Goal: Information Seeking & Learning: Find specific fact

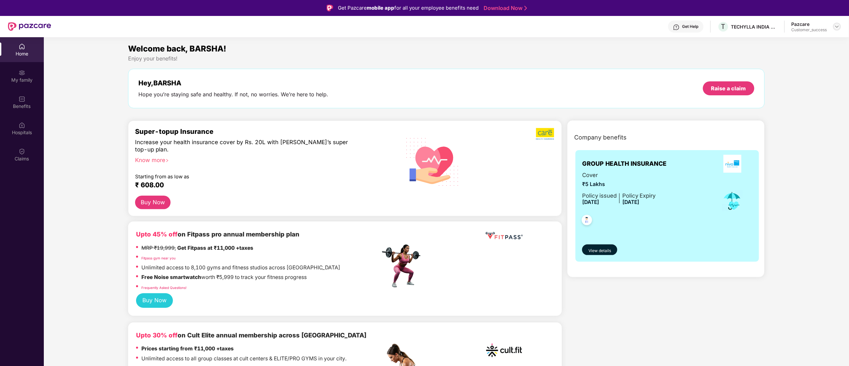
click at [835, 29] on div at bounding box center [837, 27] width 8 height 8
click at [803, 43] on div "Switch to partner view" at bounding box center [805, 42] width 86 height 13
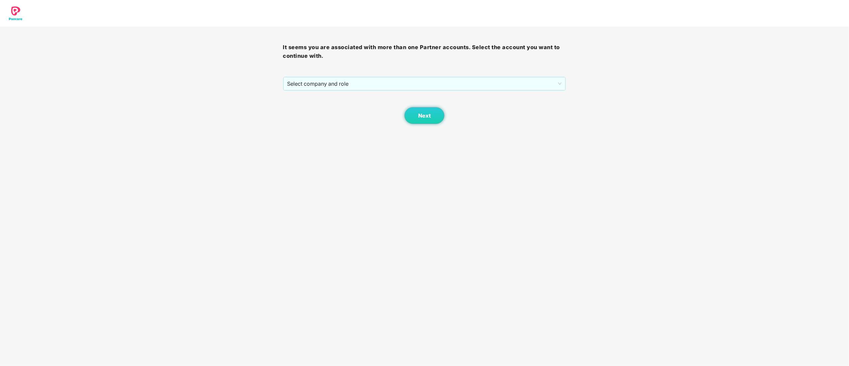
click at [312, 86] on span "Select company and role" at bounding box center [424, 83] width 274 height 13
click at [314, 111] on div "Pazcare - CUSTOMER_SUCCESS" at bounding box center [424, 107] width 275 height 7
click at [413, 120] on button "Next" at bounding box center [424, 115] width 40 height 17
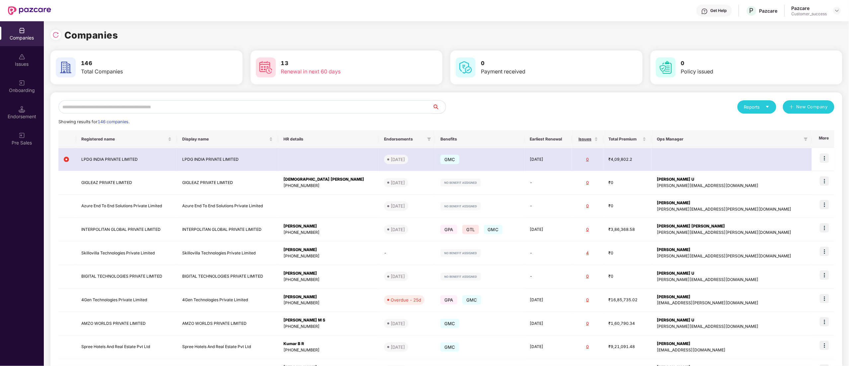
click at [120, 111] on input "text" at bounding box center [245, 106] width 374 height 13
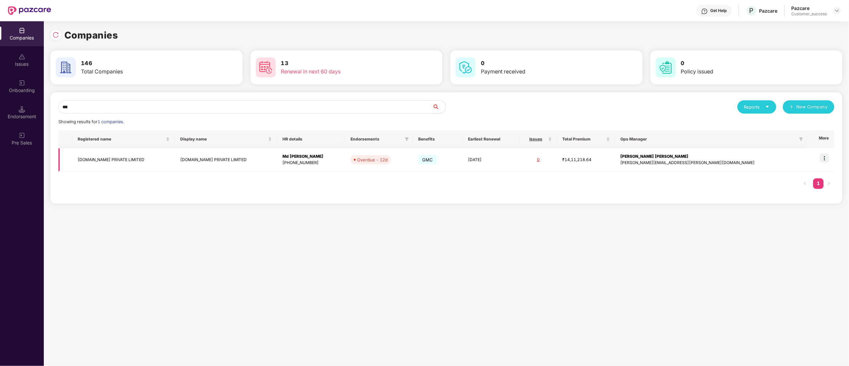
type input "***"
click at [826, 157] on img at bounding box center [824, 157] width 9 height 9
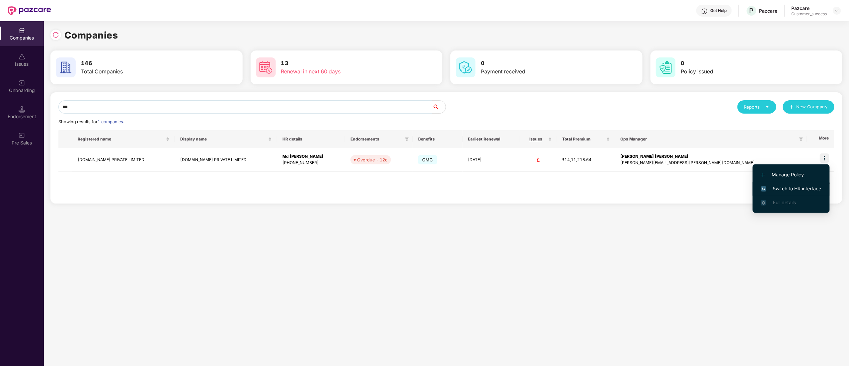
click at [802, 186] on span "Switch to HR interface" at bounding box center [791, 188] width 60 height 7
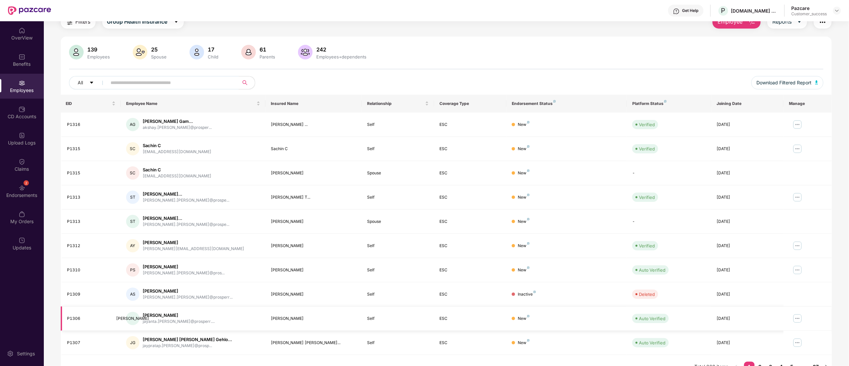
scroll to position [43, 0]
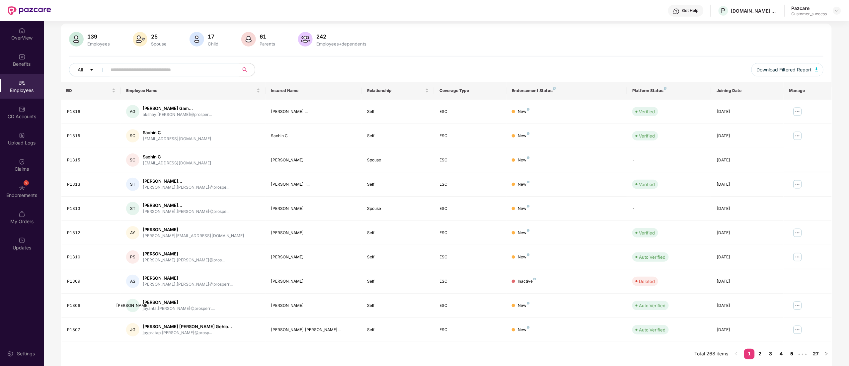
drag, startPoint x: 777, startPoint y: 349, endPoint x: 786, endPoint y: 351, distance: 9.6
click at [778, 349] on link "4" at bounding box center [781, 353] width 11 height 10
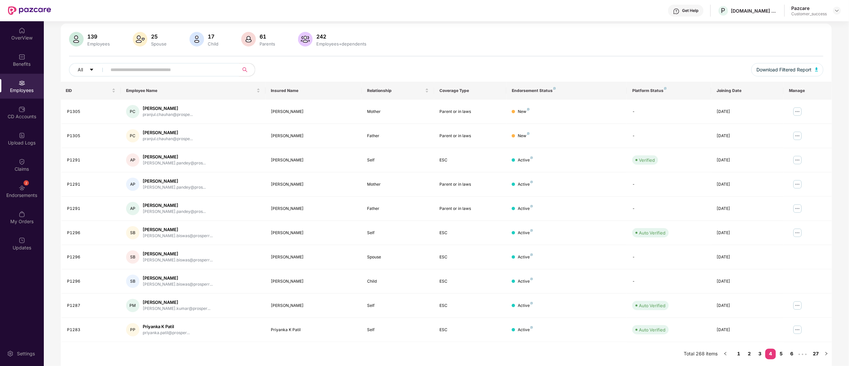
click at [130, 69] on input "text" at bounding box center [170, 70] width 119 height 10
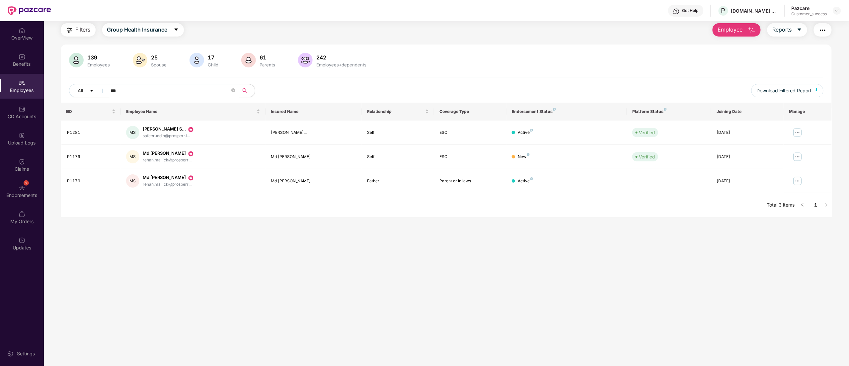
scroll to position [21, 0]
type input "***"
click at [799, 132] on img at bounding box center [797, 132] width 11 height 11
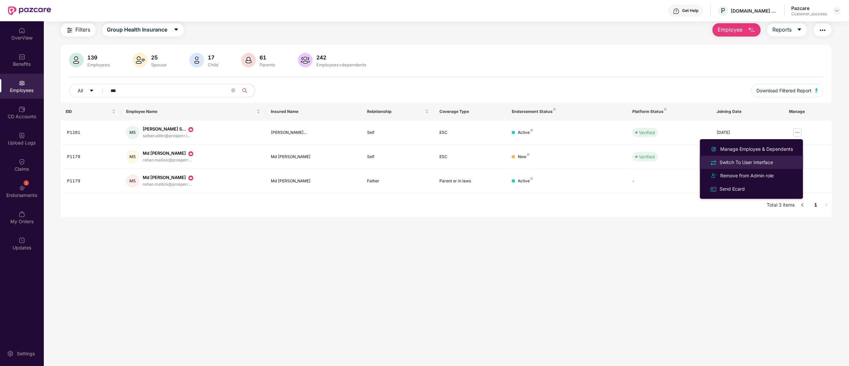
click at [767, 162] on div "Switch To User Interface" at bounding box center [746, 162] width 56 height 7
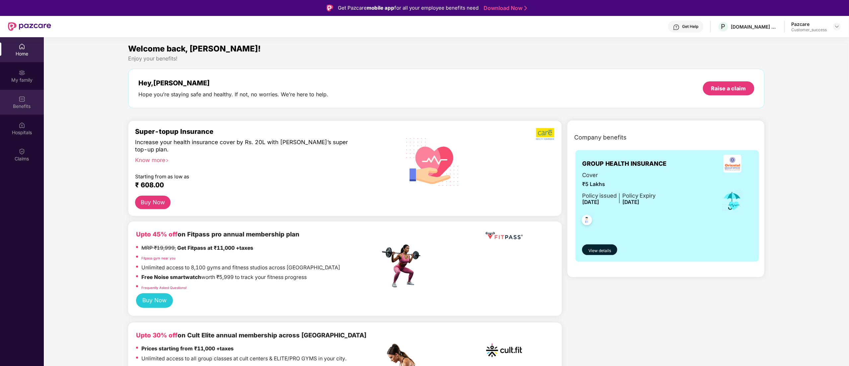
click at [7, 98] on div "Benefits" at bounding box center [22, 102] width 44 height 25
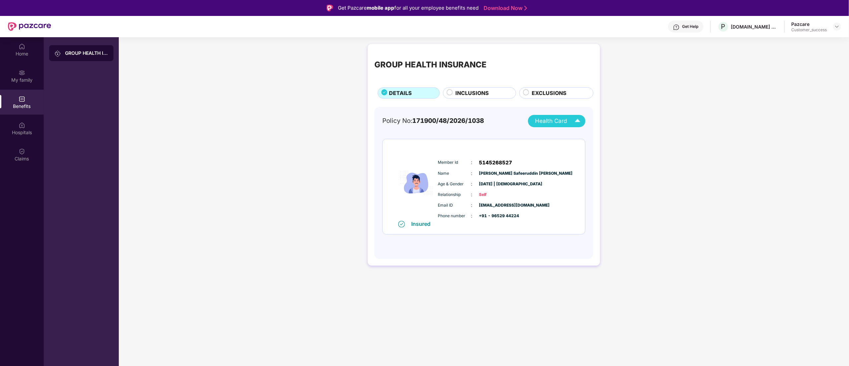
drag, startPoint x: 562, startPoint y: 117, endPoint x: 563, endPoint y: 122, distance: 5.1
click at [563, 122] on span "Health Card" at bounding box center [551, 120] width 32 height 9
click at [561, 141] on li "[PERSON_NAME] Safeeruddin [PERSON_NAME]" at bounding box center [574, 136] width 118 height 13
click at [561, 136] on div "Policy No: 171900/48/2026/1038 Health Card Insured Member Id : 5145268527 Name …" at bounding box center [483, 179] width 203 height 129
click at [836, 25] on img at bounding box center [836, 26] width 5 height 5
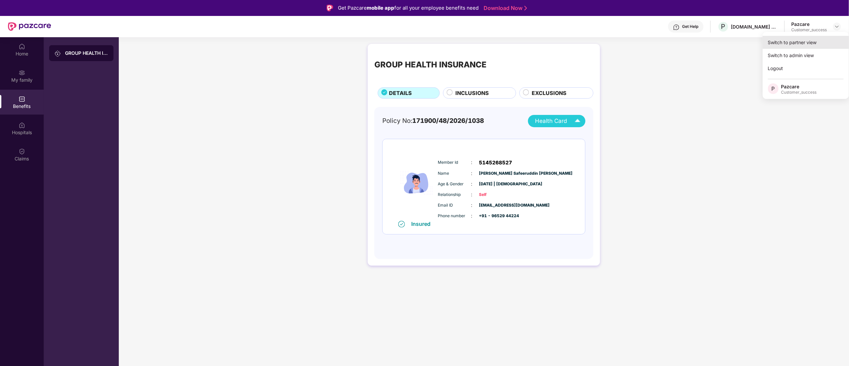
click at [798, 43] on div "Switch to partner view" at bounding box center [805, 42] width 86 height 13
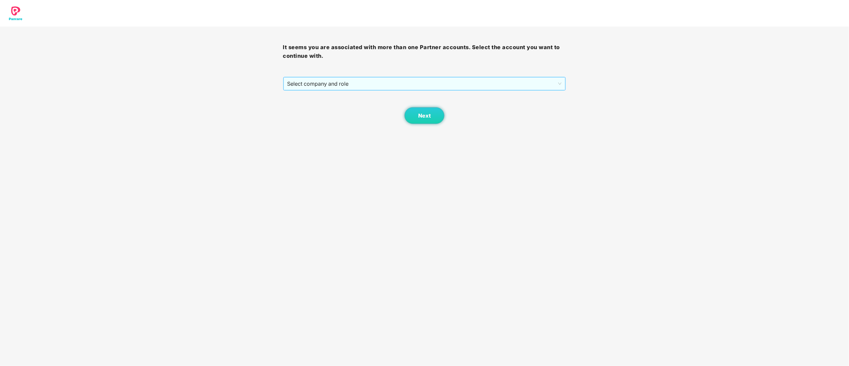
click at [347, 86] on span "Select company and role" at bounding box center [424, 83] width 274 height 13
click at [315, 107] on div "Pazcare - CUSTOMER_SUCCESS" at bounding box center [424, 107] width 275 height 7
click at [421, 117] on span "Next" at bounding box center [424, 115] width 13 height 6
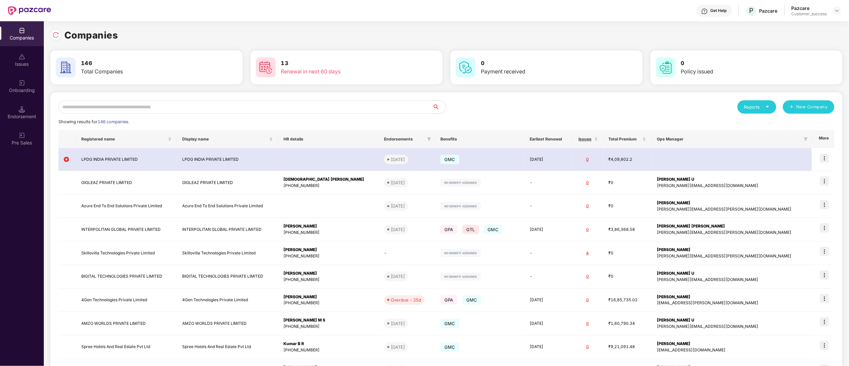
click at [109, 109] on input "text" at bounding box center [245, 106] width 374 height 13
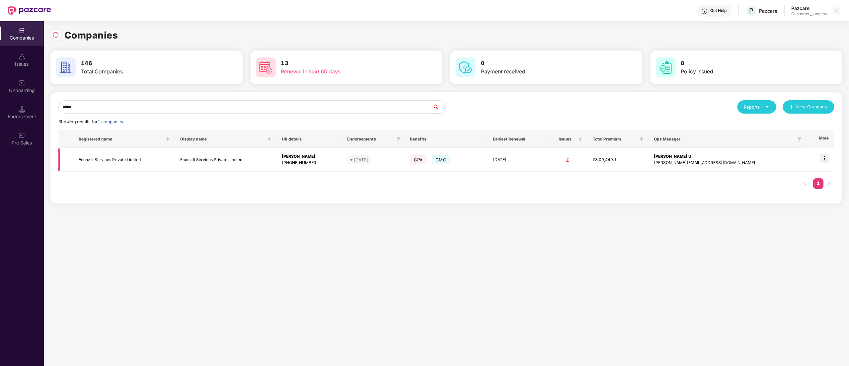
type input "*****"
click at [825, 158] on img at bounding box center [824, 157] width 9 height 9
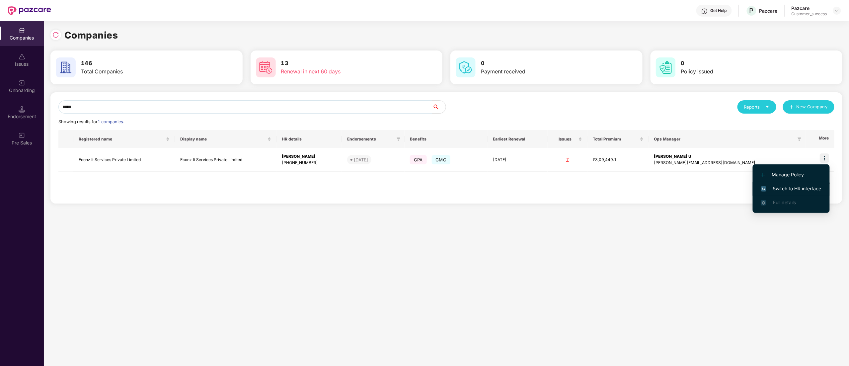
click at [809, 187] on span "Switch to HR interface" at bounding box center [791, 188] width 60 height 7
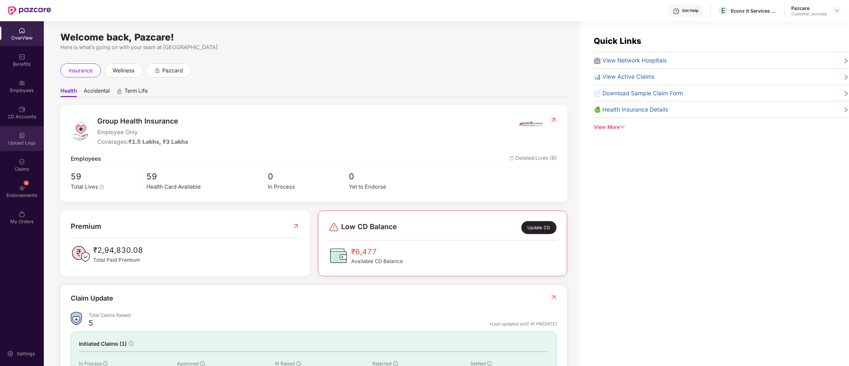
click at [22, 148] on div "Upload Logs" at bounding box center [22, 138] width 44 height 25
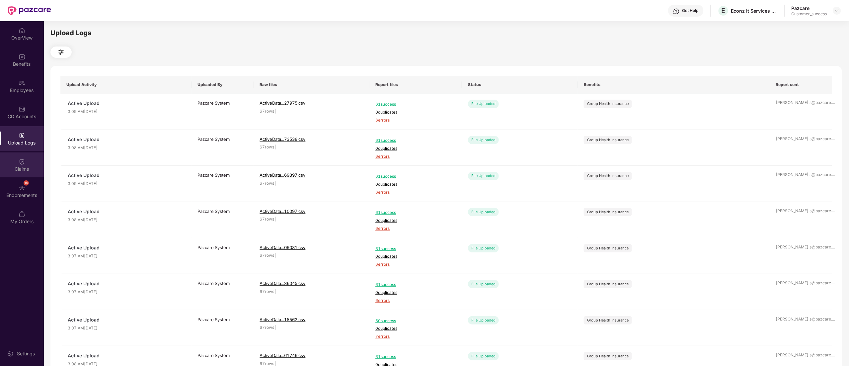
click at [23, 170] on div "Claims" at bounding box center [22, 169] width 44 height 7
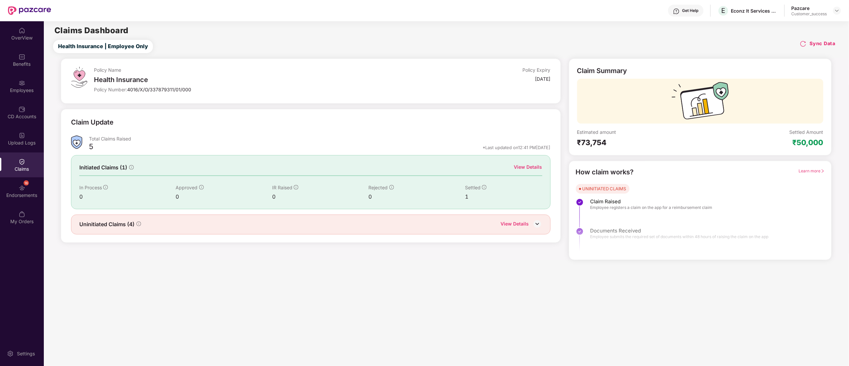
click at [532, 167] on div "View Details" at bounding box center [528, 166] width 28 height 7
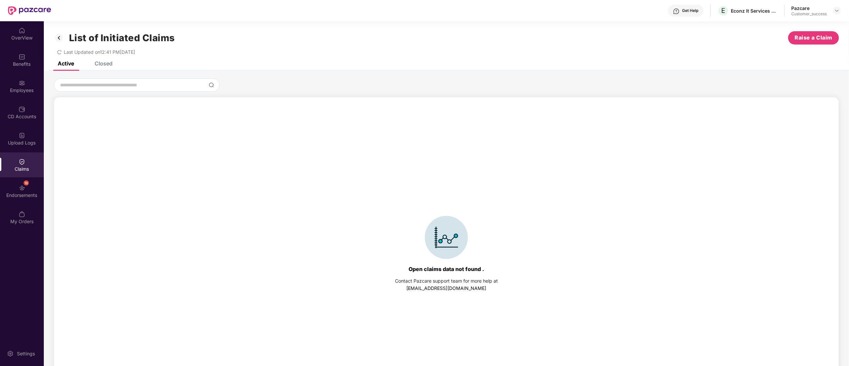
click at [109, 65] on div "Closed" at bounding box center [104, 63] width 18 height 7
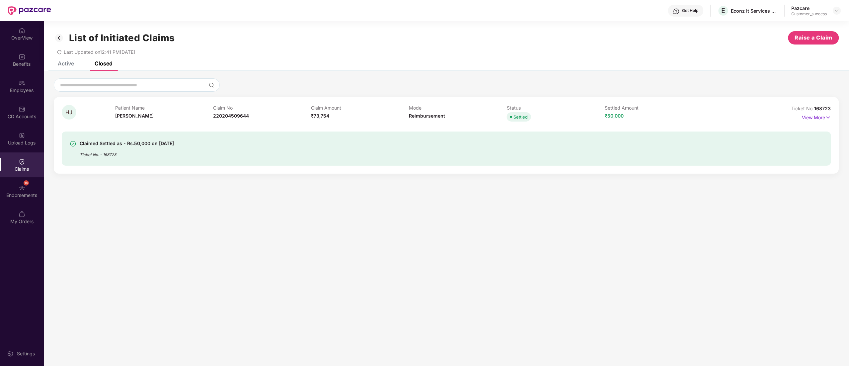
click at [69, 60] on div "List of Initiated Claims Raise a Claim Last Updated on 12:41 PM[DATE]" at bounding box center [446, 41] width 805 height 40
click at [66, 65] on div "Active" at bounding box center [66, 63] width 16 height 7
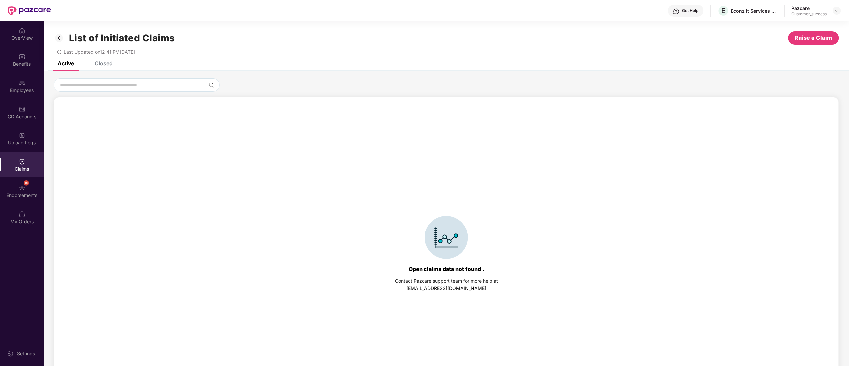
click at [25, 161] on img at bounding box center [22, 161] width 7 height 7
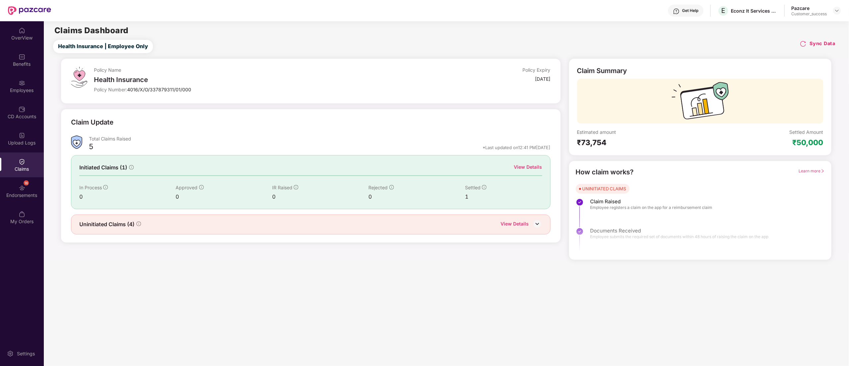
click at [527, 222] on div "View Details" at bounding box center [515, 224] width 28 height 9
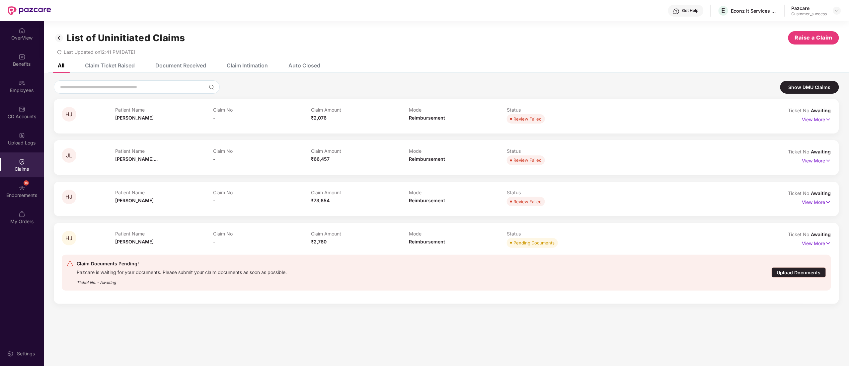
drag, startPoint x: 835, startPoint y: 10, endPoint x: 835, endPoint y: 15, distance: 4.6
click at [836, 10] on img at bounding box center [836, 10] width 5 height 5
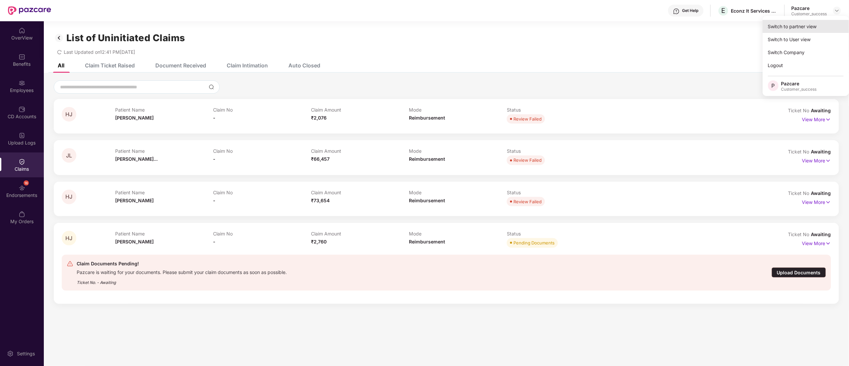
click at [788, 25] on div "Switch to partner view" at bounding box center [805, 26] width 86 height 13
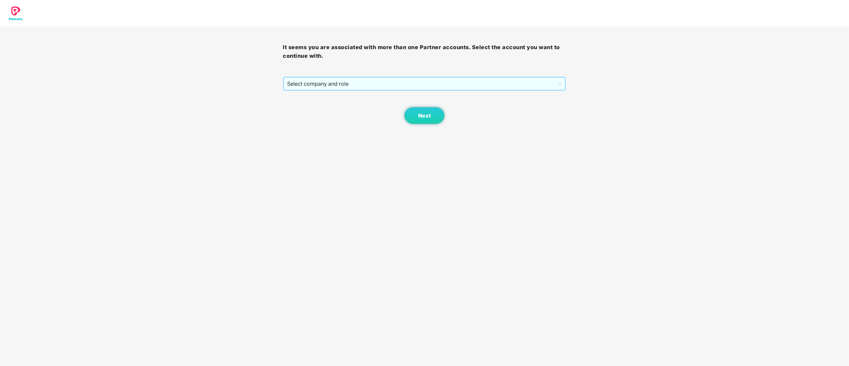
click at [295, 82] on span "Select company and role" at bounding box center [424, 83] width 274 height 13
click at [301, 106] on div "Pazcare - CUSTOMER_SUCCESS" at bounding box center [424, 107] width 275 height 7
click at [435, 114] on button "Next" at bounding box center [424, 115] width 40 height 17
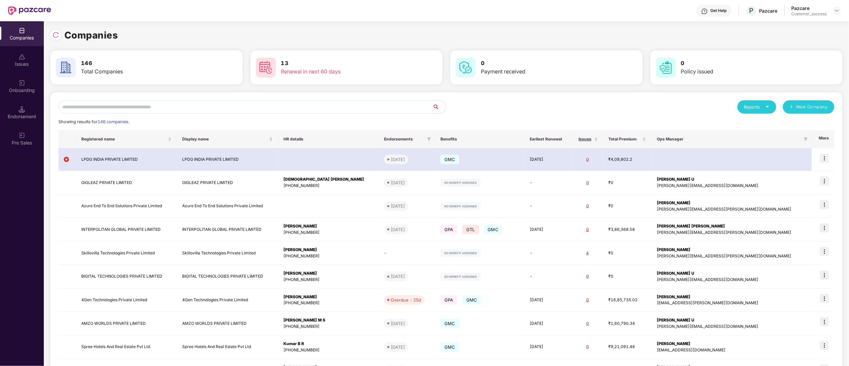
click at [145, 106] on input "text" at bounding box center [245, 106] width 374 height 13
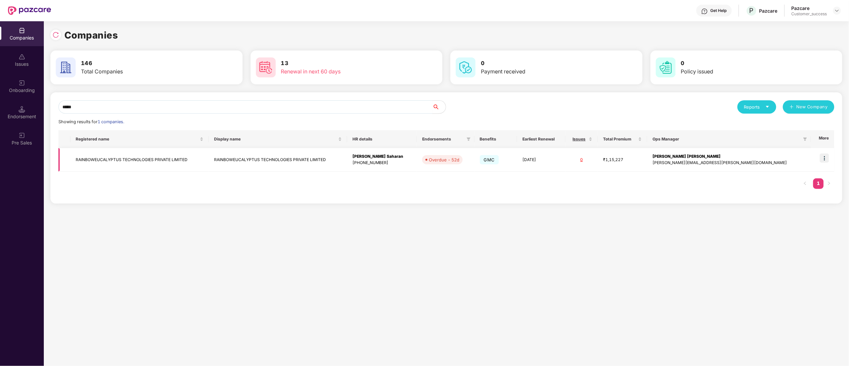
type input "*****"
click at [826, 158] on img at bounding box center [824, 157] width 9 height 9
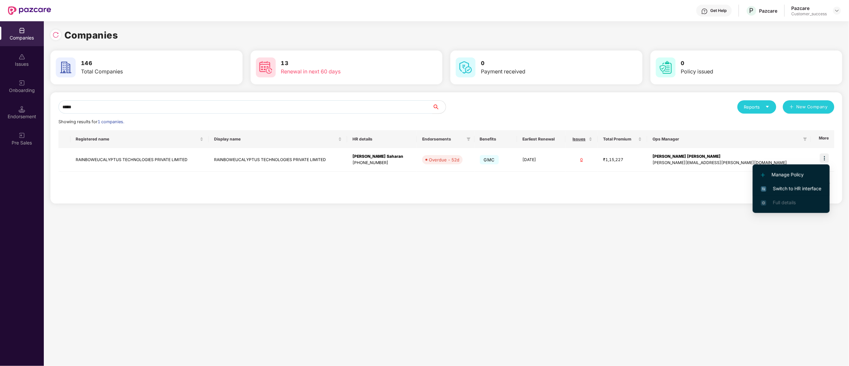
click at [797, 183] on li "Switch to HR interface" at bounding box center [791, 188] width 77 height 14
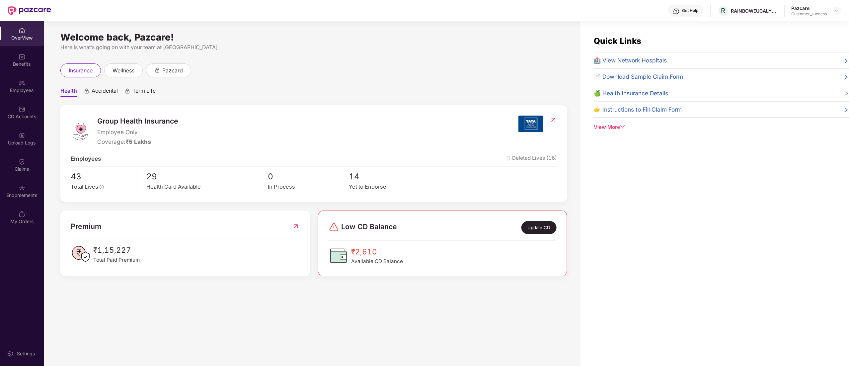
click at [22, 61] on div "Benefits" at bounding box center [22, 64] width 44 height 7
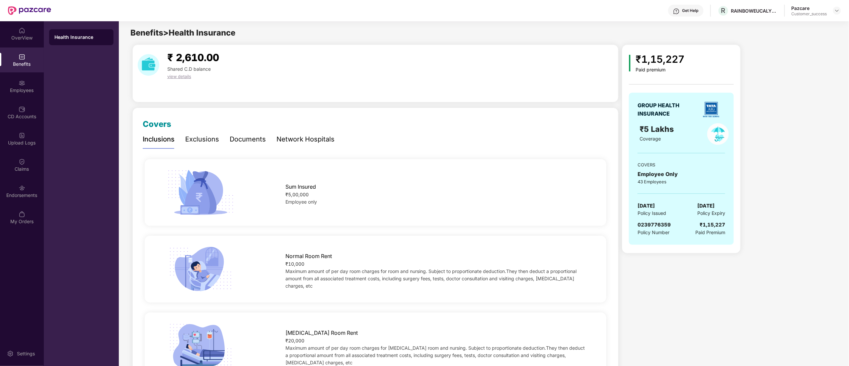
click at [646, 219] on div "GROUP HEALTH INSURANCE ₹5 Lakhs Coverage COVERS Employee Only 43 Employees [DAT…" at bounding box center [681, 169] width 105 height 152
copy span "0239776359"
click at [836, 10] on img at bounding box center [836, 10] width 5 height 5
click at [811, 28] on div "Switch to partner view" at bounding box center [805, 26] width 86 height 13
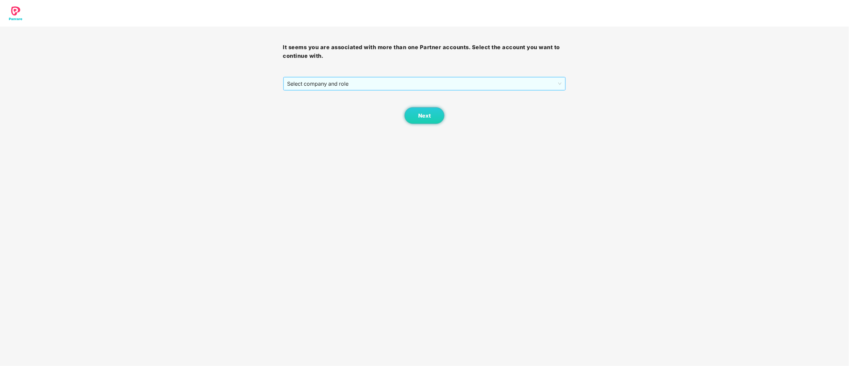
click at [364, 87] on span "Select company and role" at bounding box center [424, 83] width 274 height 13
click at [344, 112] on div "Pazcare - CUSTOMER_SUCCESS" at bounding box center [424, 107] width 283 height 11
click at [441, 114] on button "Next" at bounding box center [424, 115] width 40 height 17
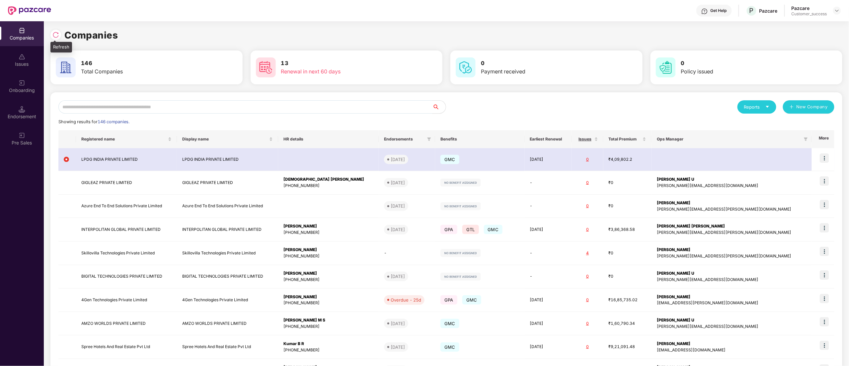
click at [55, 37] on img at bounding box center [55, 35] width 7 height 7
click at [12, 88] on div "Onboarding" at bounding box center [22, 90] width 44 height 7
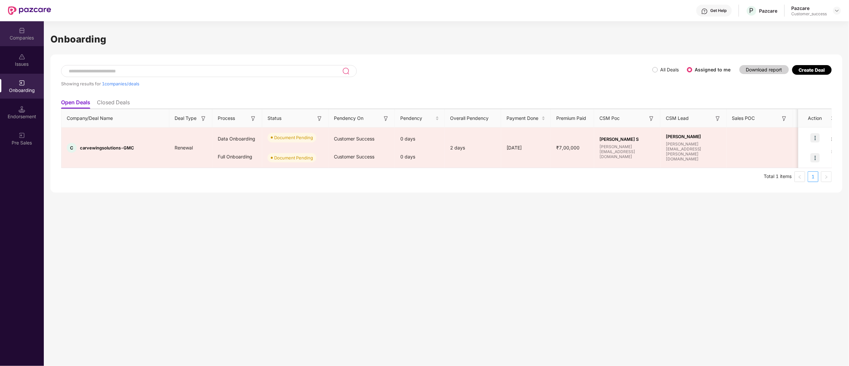
click at [16, 35] on div "Companies" at bounding box center [22, 38] width 44 height 7
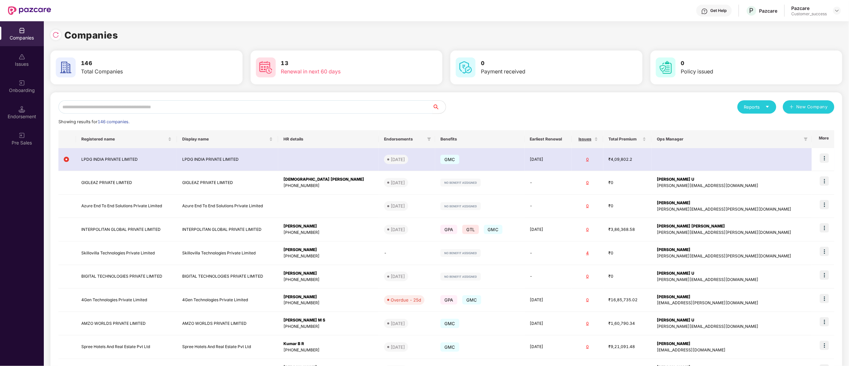
click at [115, 105] on input "text" at bounding box center [245, 106] width 374 height 13
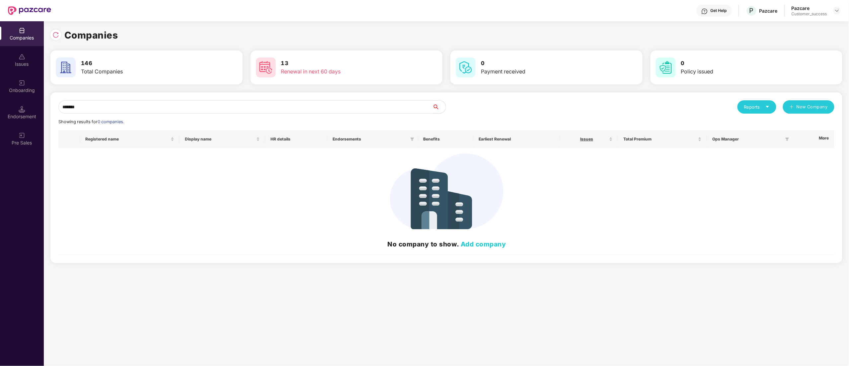
click at [68, 108] on input "*******" at bounding box center [245, 106] width 374 height 13
click at [69, 108] on input "*******" at bounding box center [245, 106] width 374 height 13
click at [71, 108] on input "*******" at bounding box center [245, 106] width 374 height 13
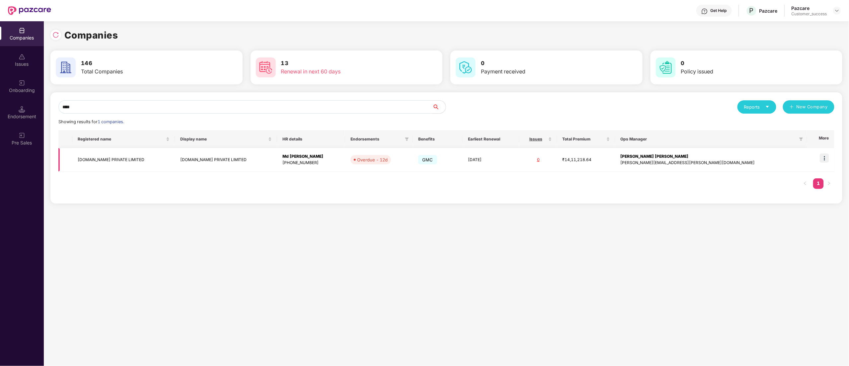
type input "****"
click at [825, 158] on img at bounding box center [824, 157] width 9 height 9
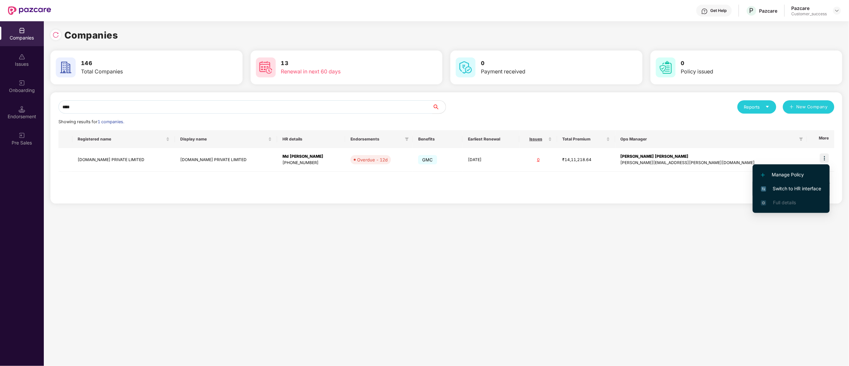
click at [791, 186] on span "Switch to HR interface" at bounding box center [791, 188] width 60 height 7
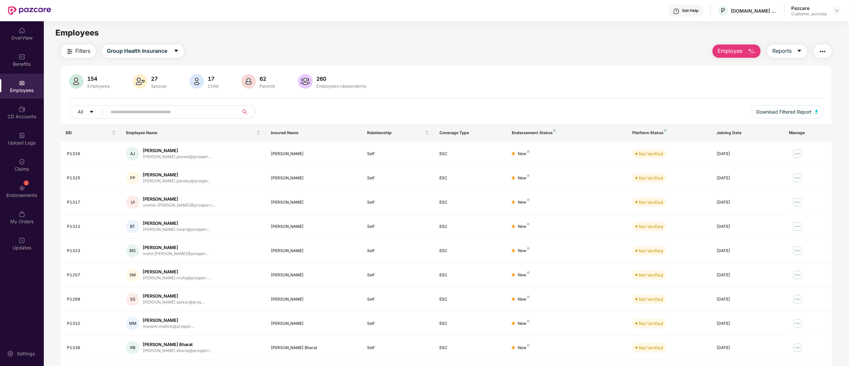
click at [64, 48] on button "Filters" at bounding box center [78, 50] width 35 height 13
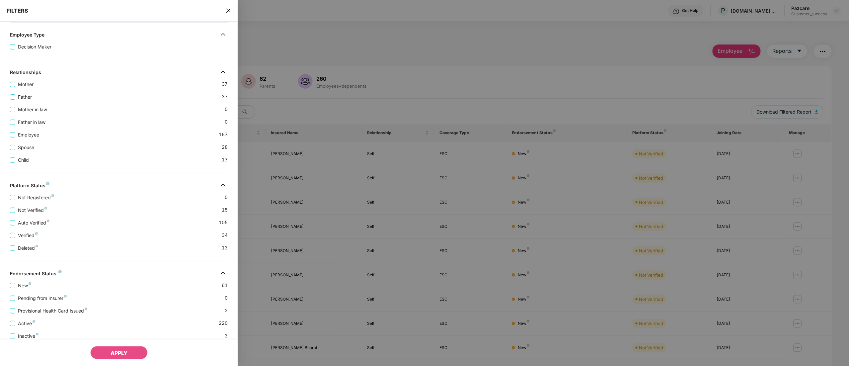
scroll to position [113, 0]
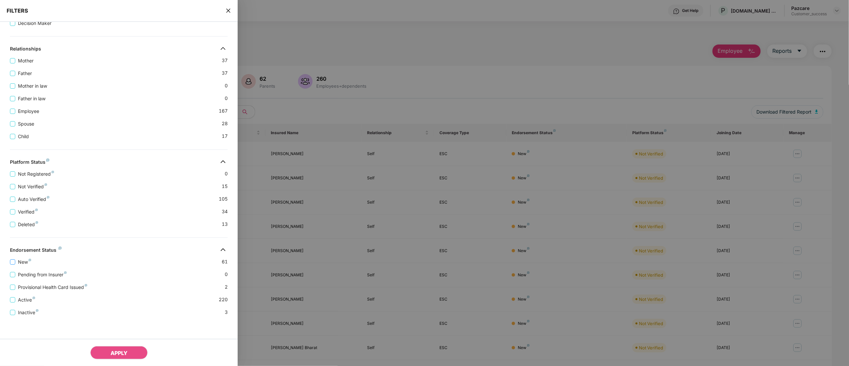
click at [12, 262] on label "New" at bounding box center [22, 261] width 24 height 7
click at [123, 349] on button "APPLY" at bounding box center [118, 352] width 57 height 13
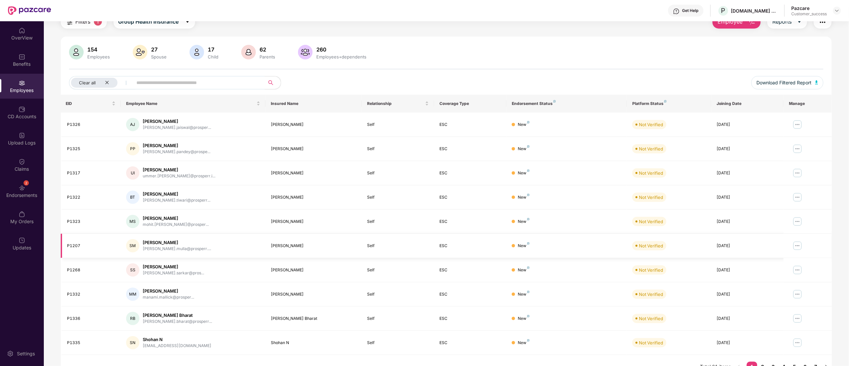
scroll to position [43, 0]
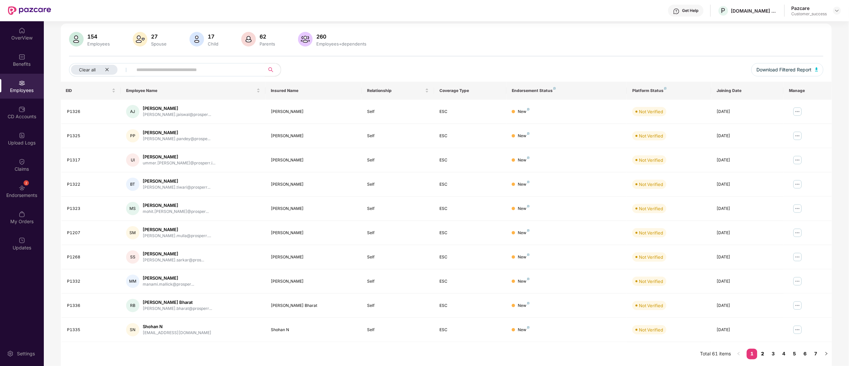
click at [762, 352] on link "2" at bounding box center [762, 353] width 11 height 10
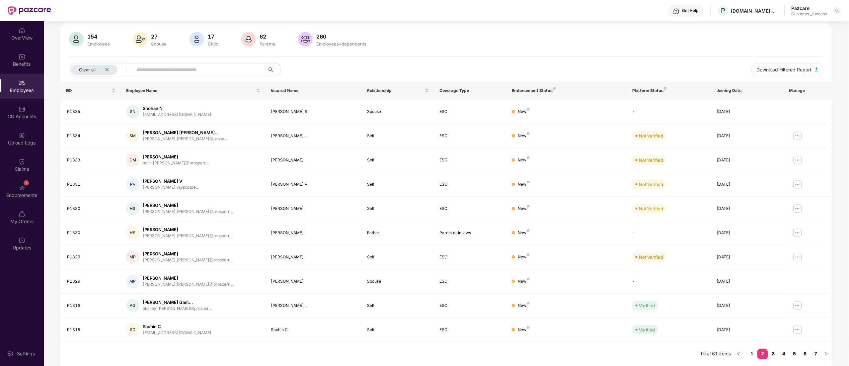
click at [772, 351] on link "3" at bounding box center [773, 353] width 11 height 10
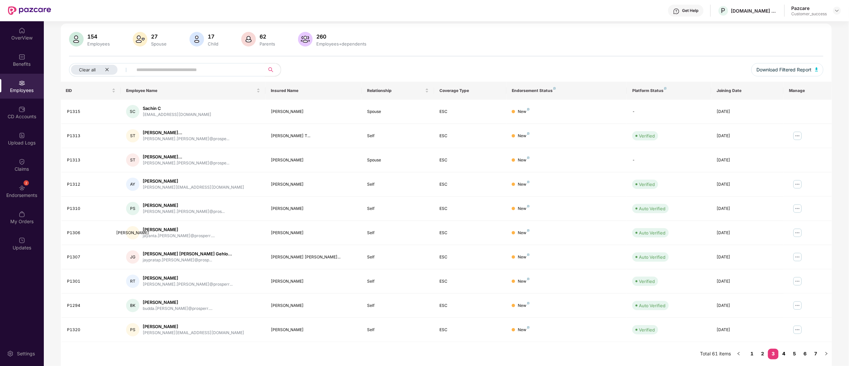
click at [781, 351] on link "4" at bounding box center [783, 353] width 11 height 10
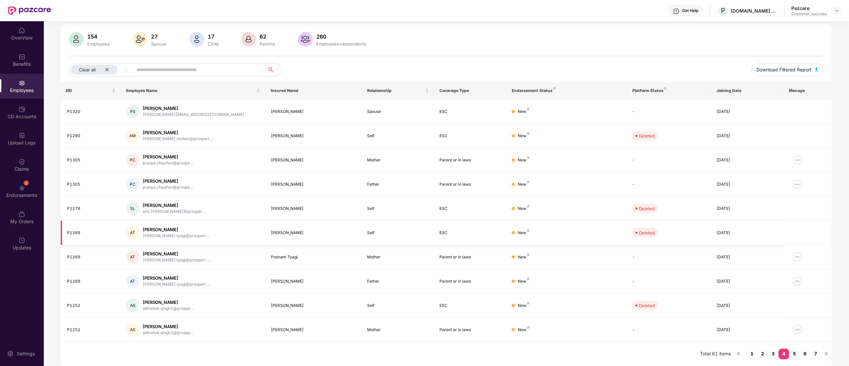
scroll to position [0, 0]
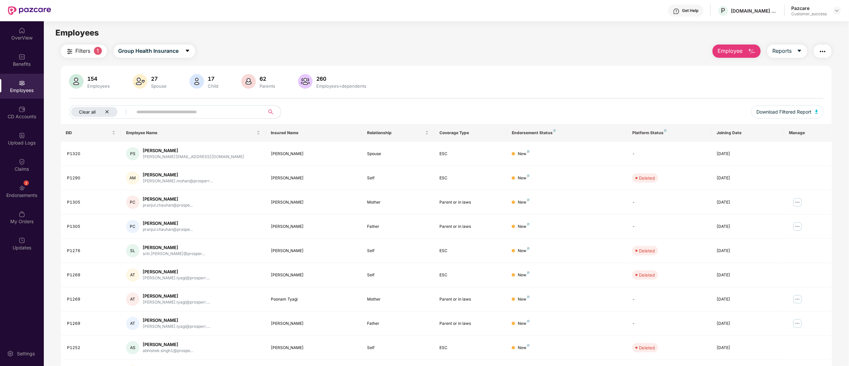
click at [107, 109] on icon "close" at bounding box center [107, 111] width 4 height 4
